Goal: Information Seeking & Learning: Understand process/instructions

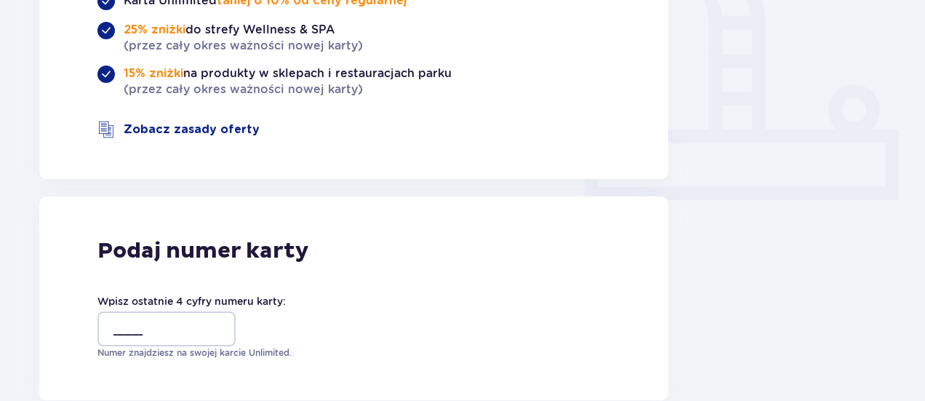
scroll to position [582, 0]
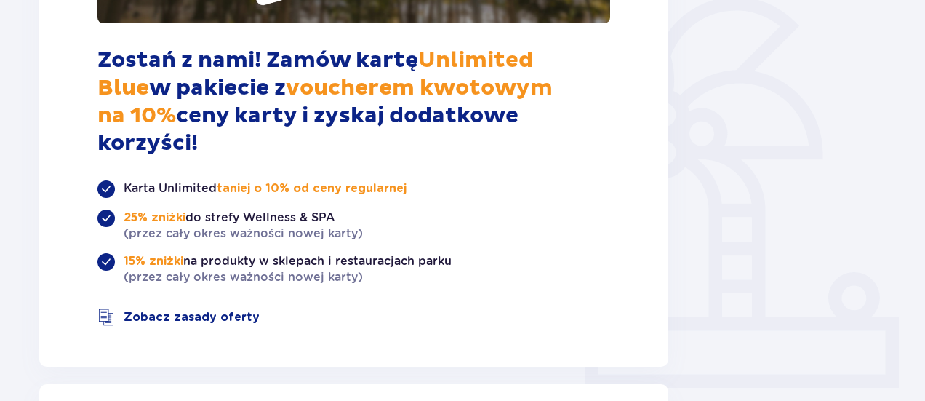
scroll to position [145, 0]
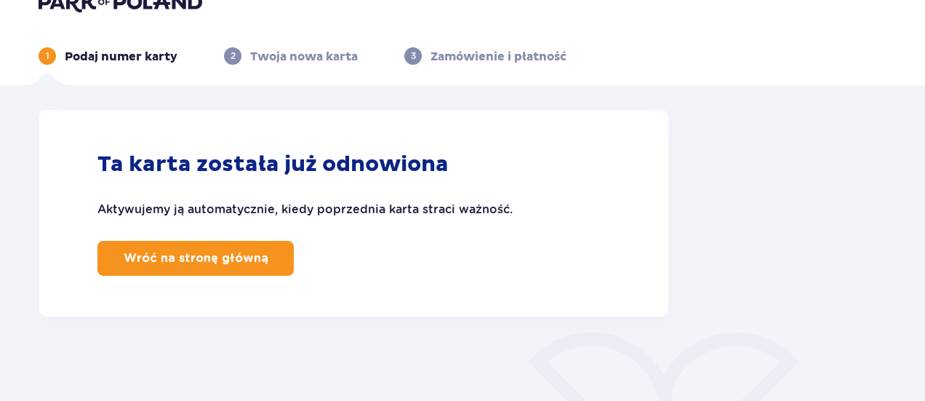
scroll to position [52, 0]
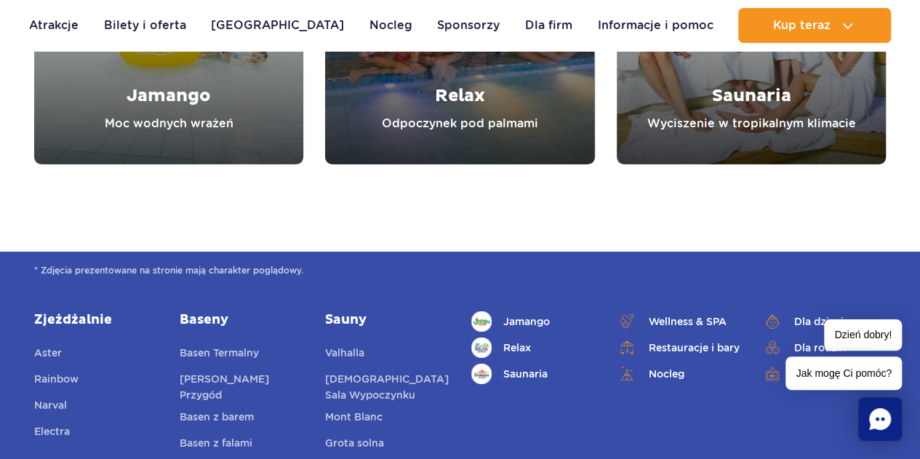
scroll to position [3027, 0]
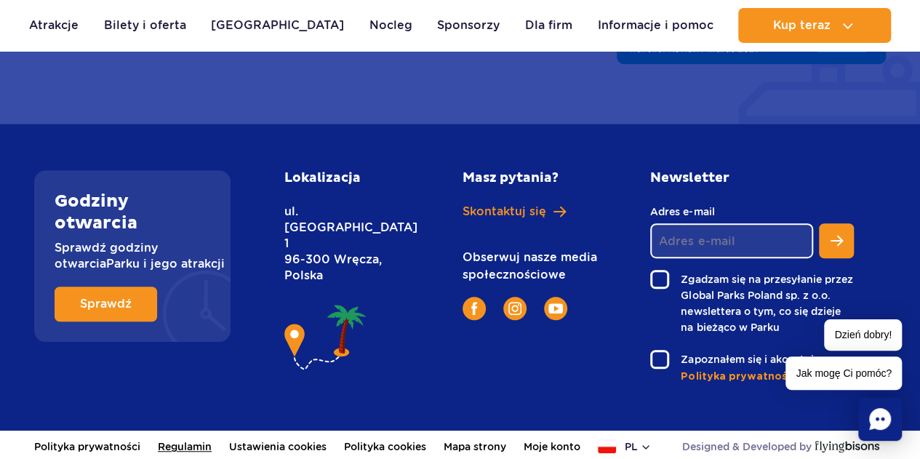
click at [182, 450] on link "Regulamin" at bounding box center [185, 446] width 54 height 32
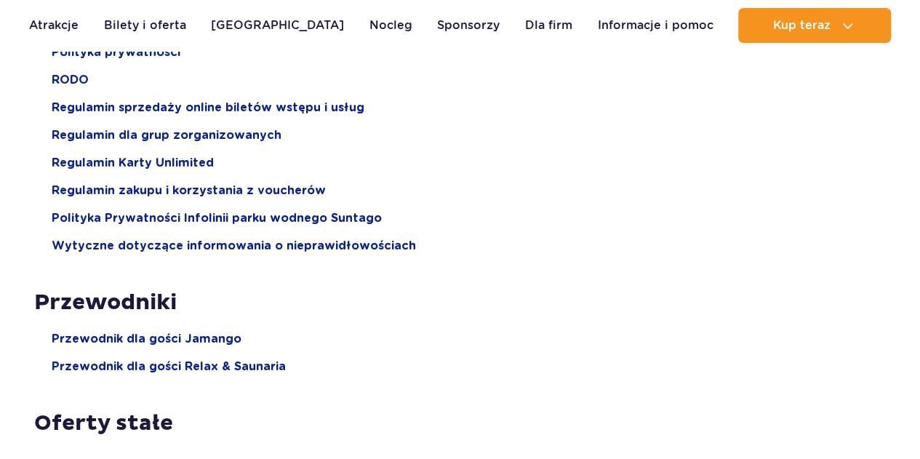
scroll to position [218, 0]
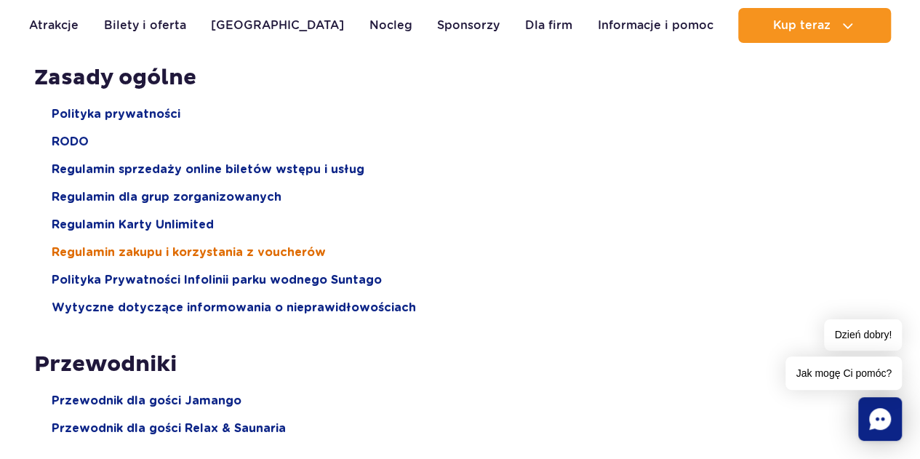
click at [258, 257] on span "Regulamin zakupu i korzystania z voucherów" at bounding box center [189, 252] width 274 height 16
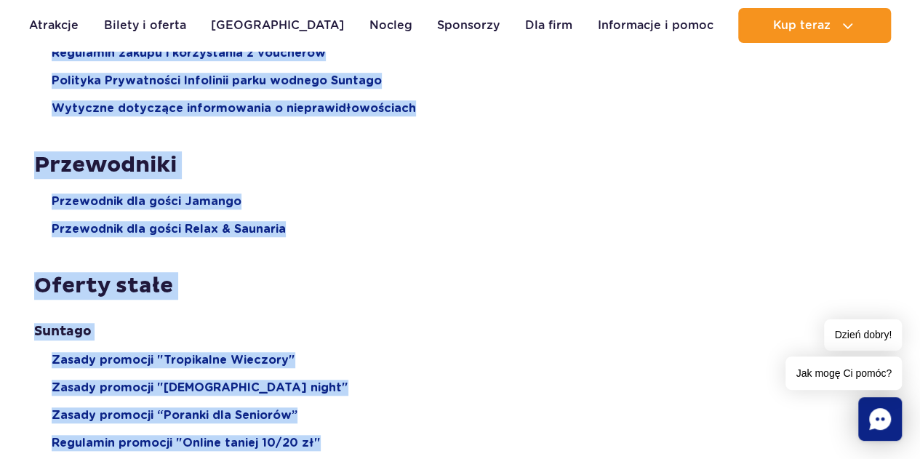
scroll to position [502, 0]
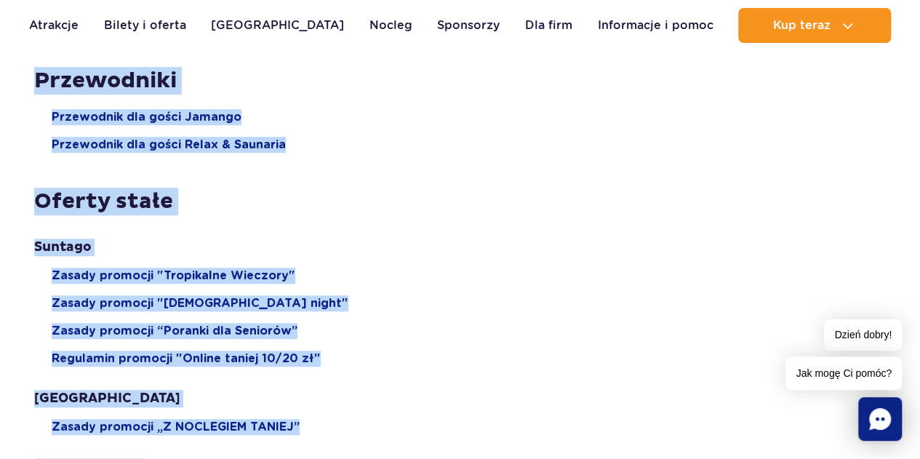
drag, startPoint x: 15, startPoint y: 73, endPoint x: 249, endPoint y: 371, distance: 378.4
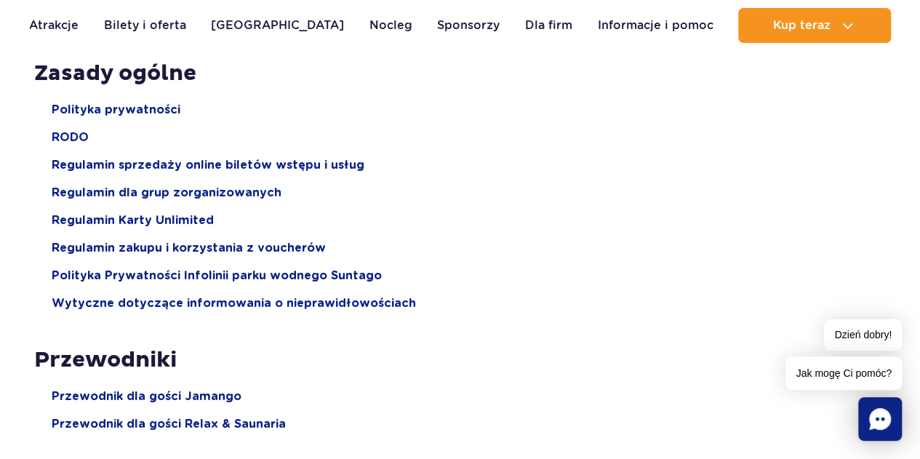
scroll to position [291, 0]
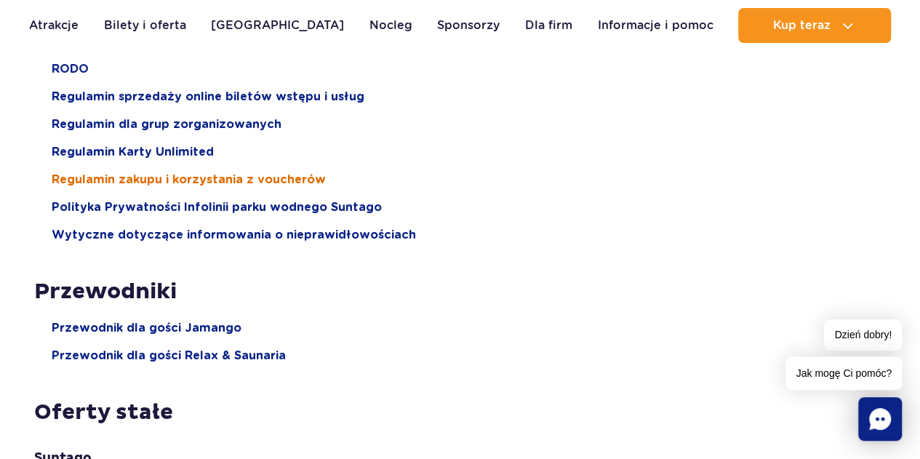
click at [165, 182] on span "Regulamin zakupu i korzystania z voucherów" at bounding box center [189, 180] width 274 height 16
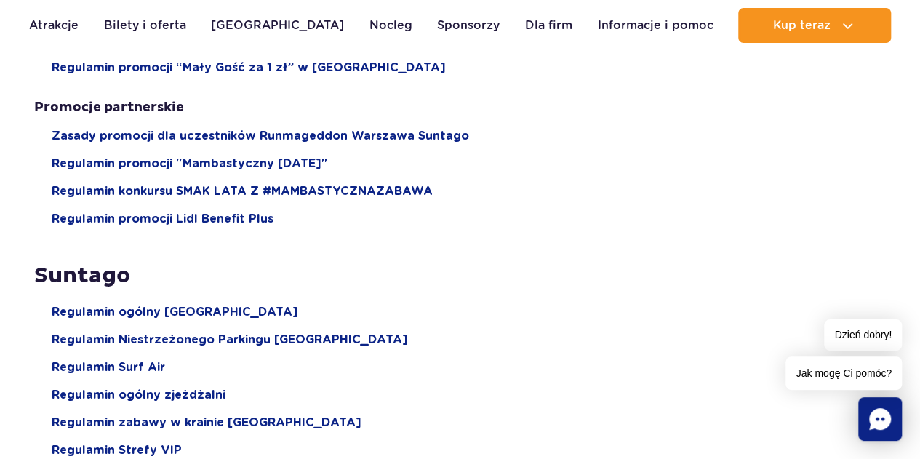
scroll to position [1745, 0]
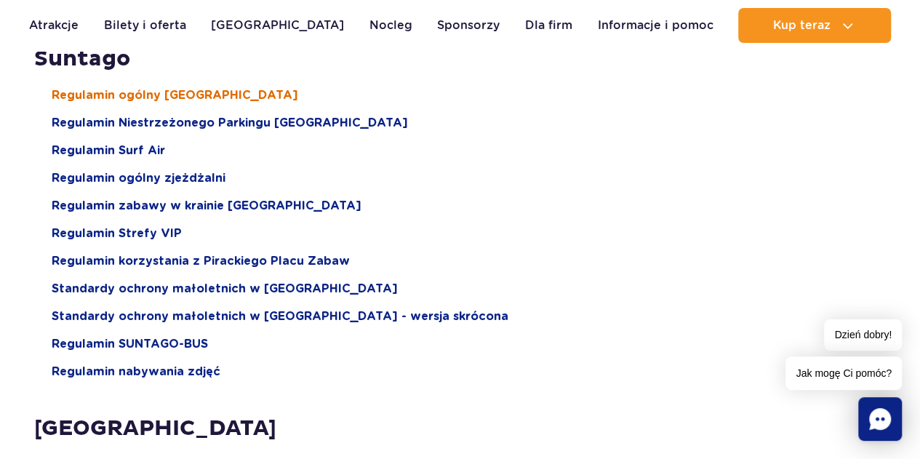
click at [211, 90] on span "Regulamin ogólny Suntago Water Park" at bounding box center [175, 95] width 246 height 16
click at [855, 157] on li "Regulamin Surf Air" at bounding box center [469, 150] width 834 height 16
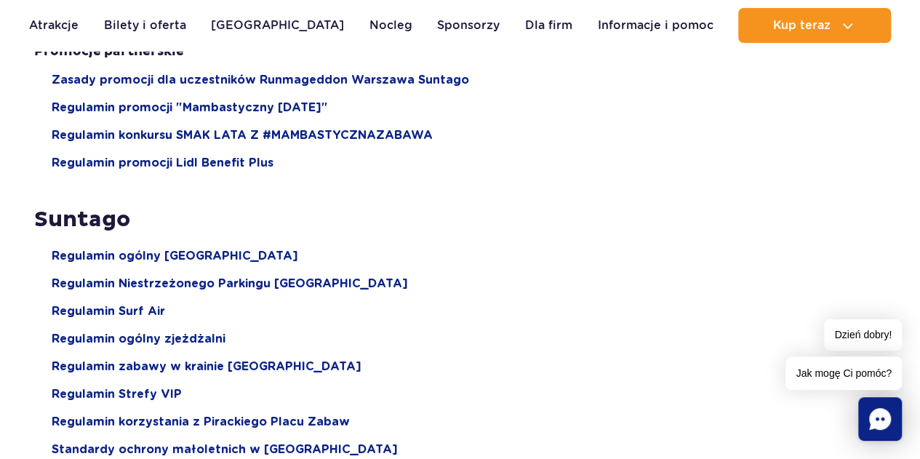
scroll to position [1599, 0]
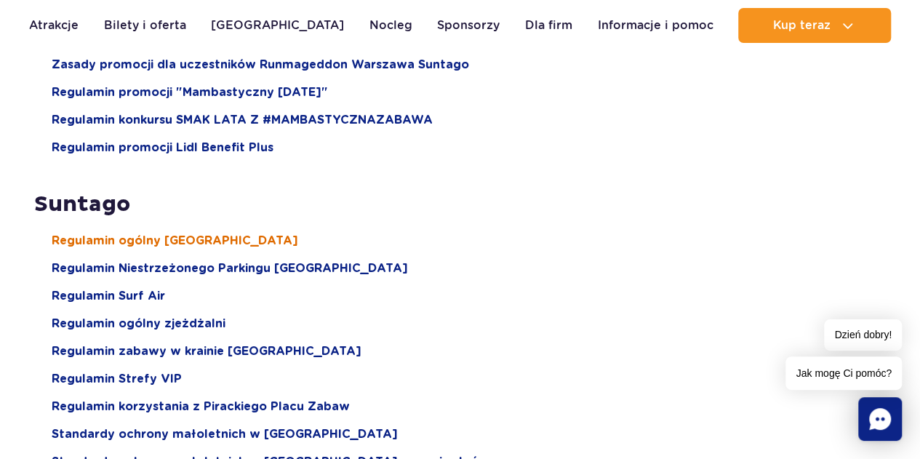
click at [174, 241] on span "Regulamin ogólny Suntago Water Park" at bounding box center [175, 241] width 246 height 16
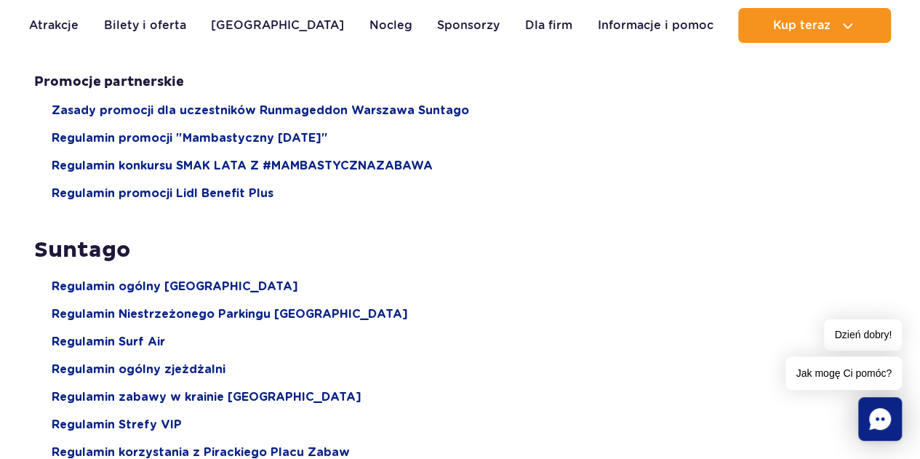
scroll to position [1236, 0]
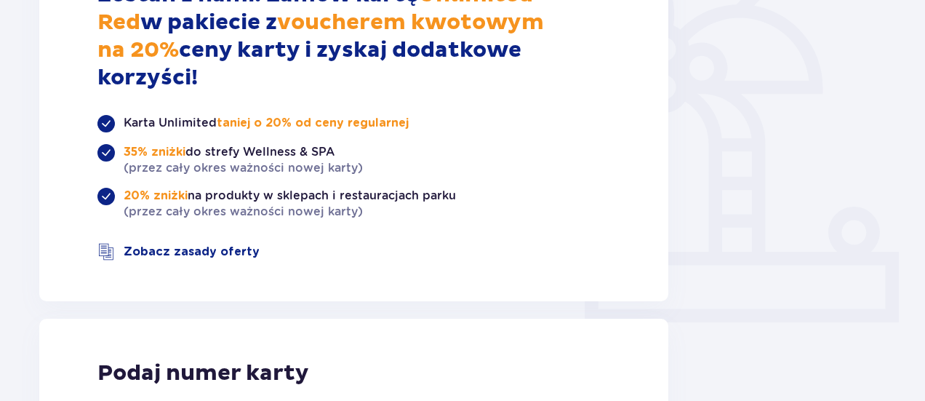
scroll to position [436, 0]
